Goal: Task Accomplishment & Management: Manage account settings

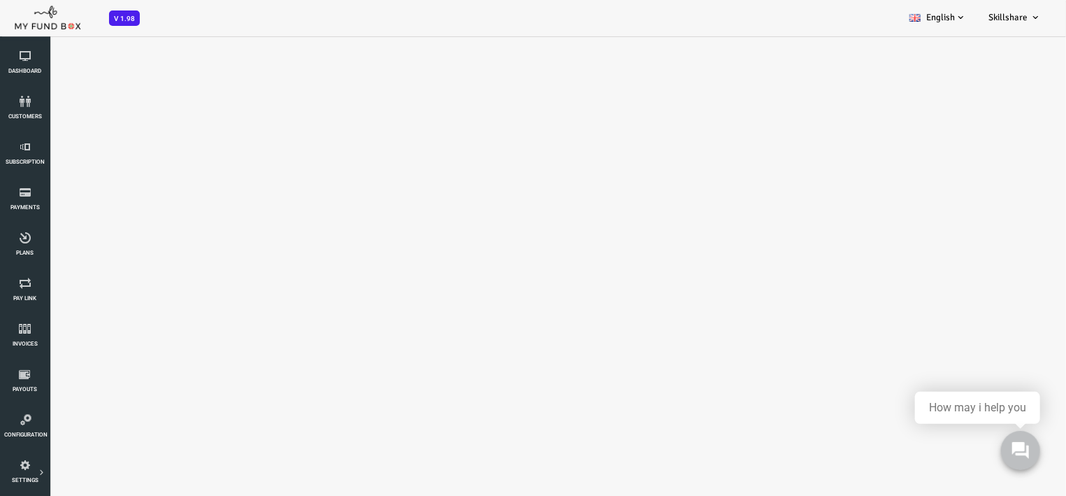
select select "100"
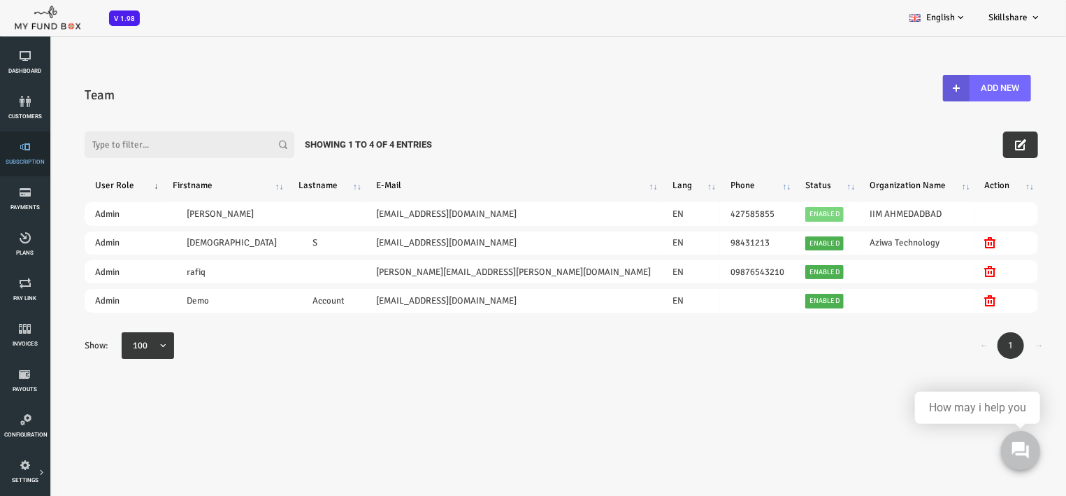
click at [31, 145] on icon at bounding box center [25, 146] width 42 height 11
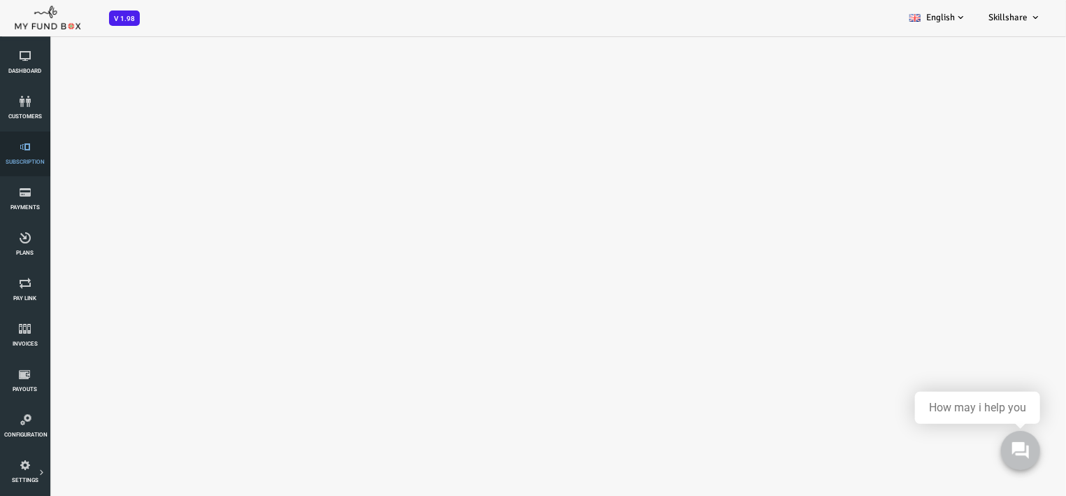
select select "100"
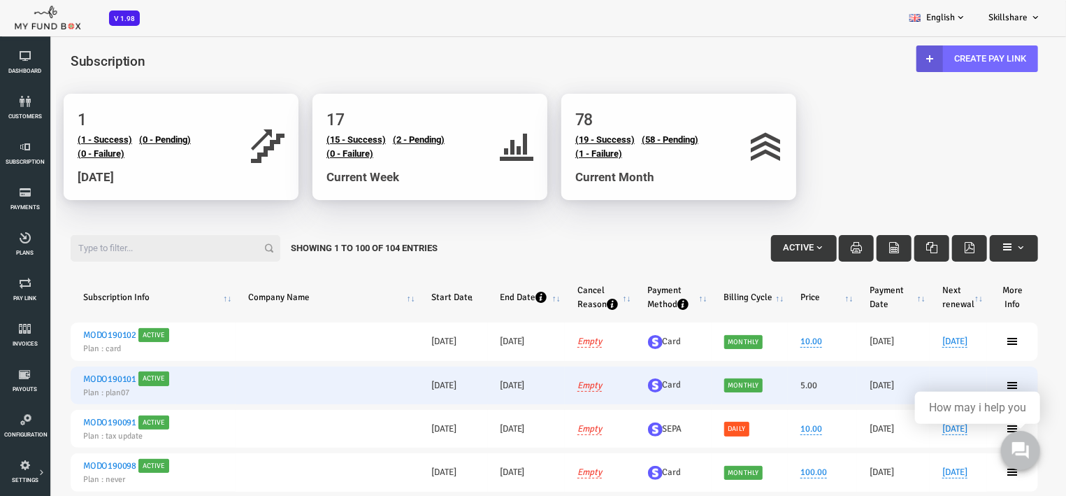
click at [73, 380] on link "MODO190101" at bounding box center [67, 378] width 53 height 11
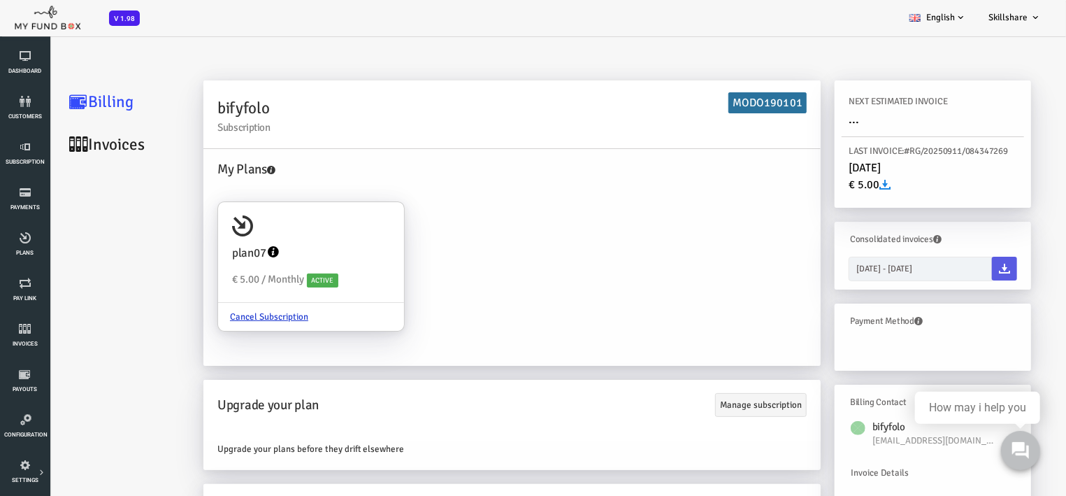
scroll to position [66, 0]
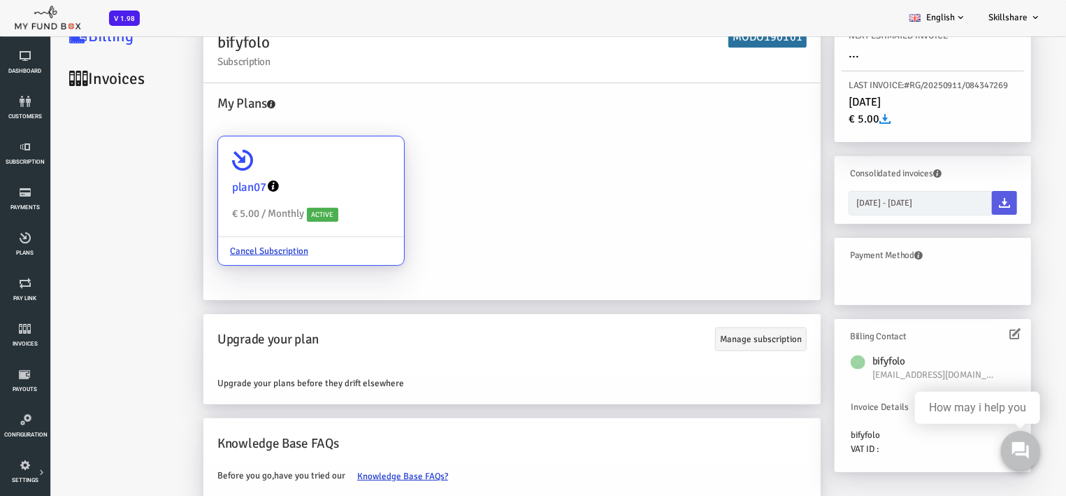
click at [287, 164] on div "plan07 € 5.00 / Monthly Active" at bounding box center [268, 186] width 186 height 101
click at [330, 164] on input "plan07 € 5.00 / Monthly Active Cancel Subscription" at bounding box center [344, 155] width 28 height 28
radio input "true"
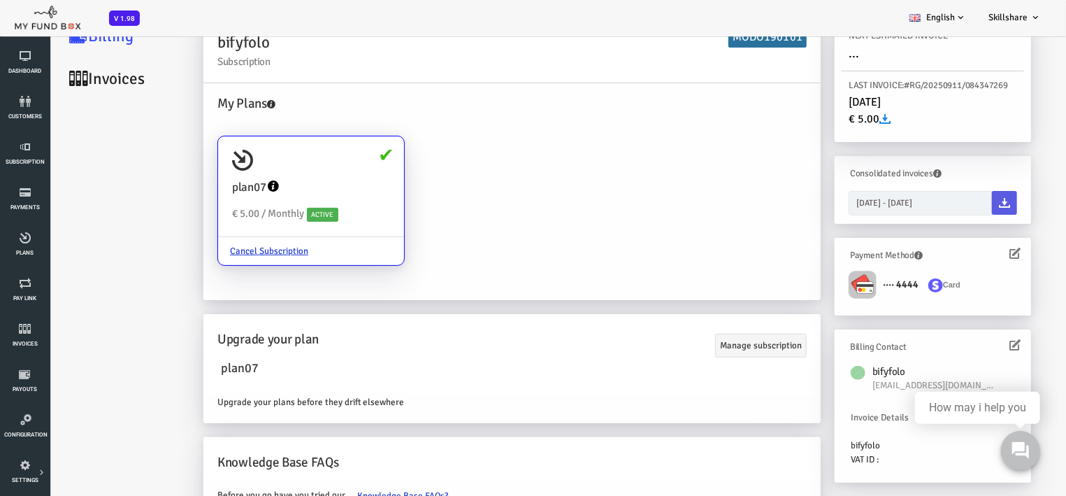
click at [894, 285] on img at bounding box center [893, 285] width 15 height 14
